Goal: Navigation & Orientation: Find specific page/section

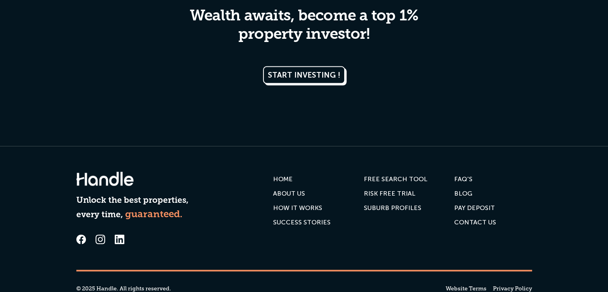
scroll to position [1606, 0]
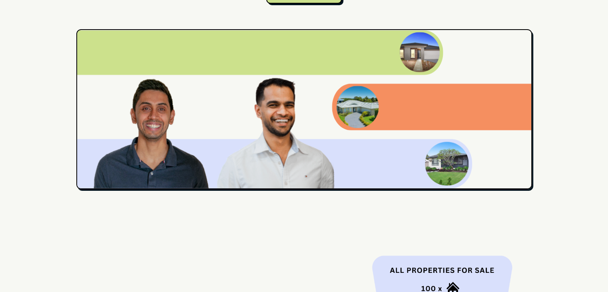
scroll to position [0, 0]
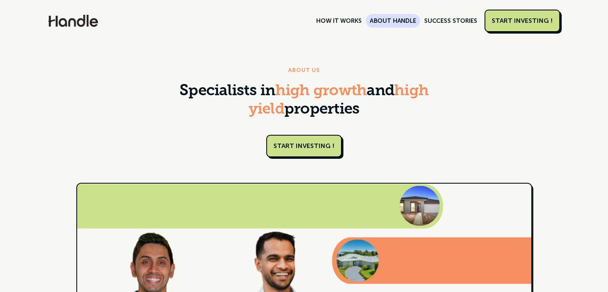
click at [396, 22] on link "ABOUT HANDLE" at bounding box center [393, 21] width 54 height 14
